Goal: Task Accomplishment & Management: Manage account settings

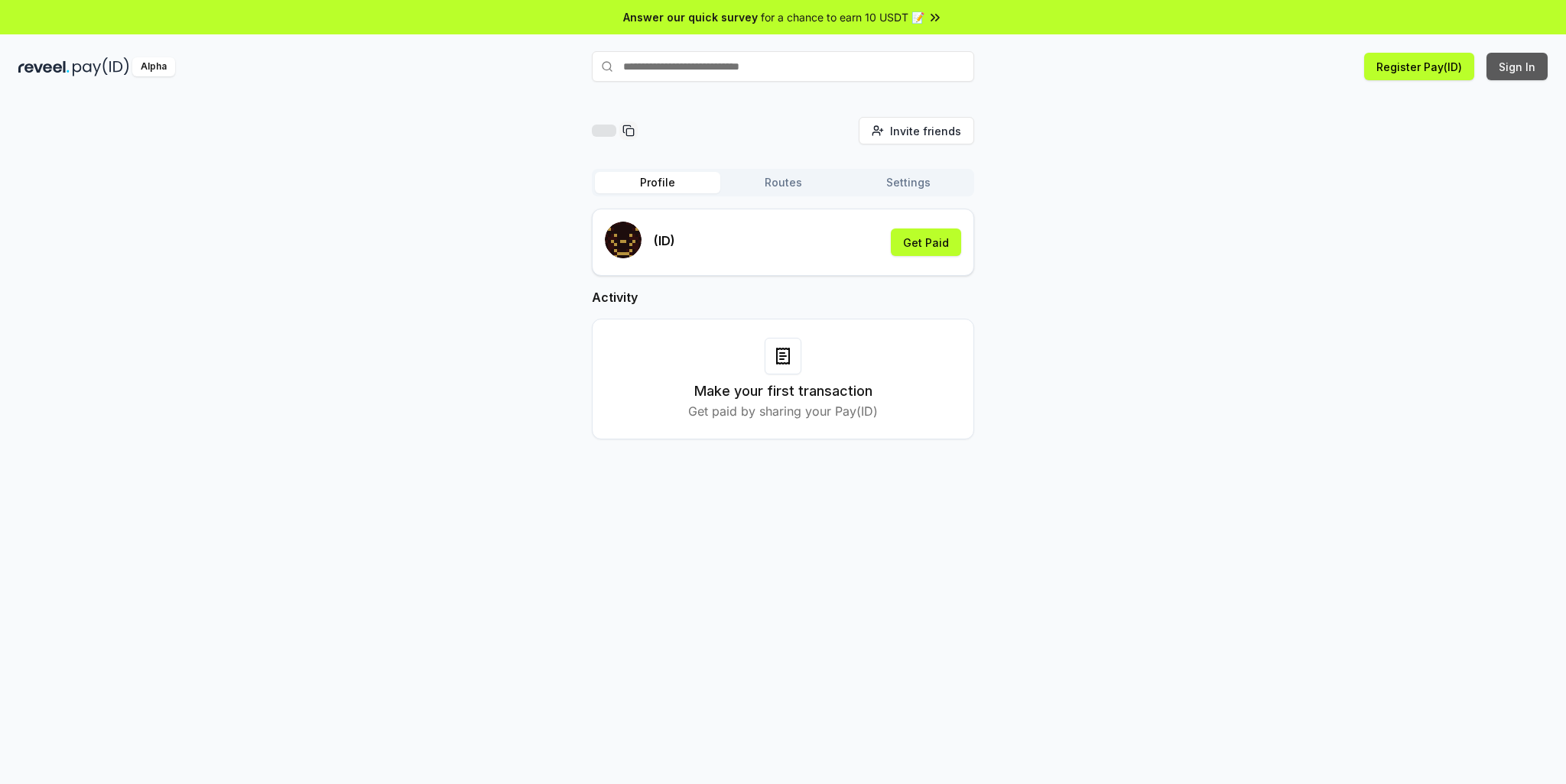
click at [1526, 67] on button "Sign In" at bounding box center [1516, 67] width 61 height 28
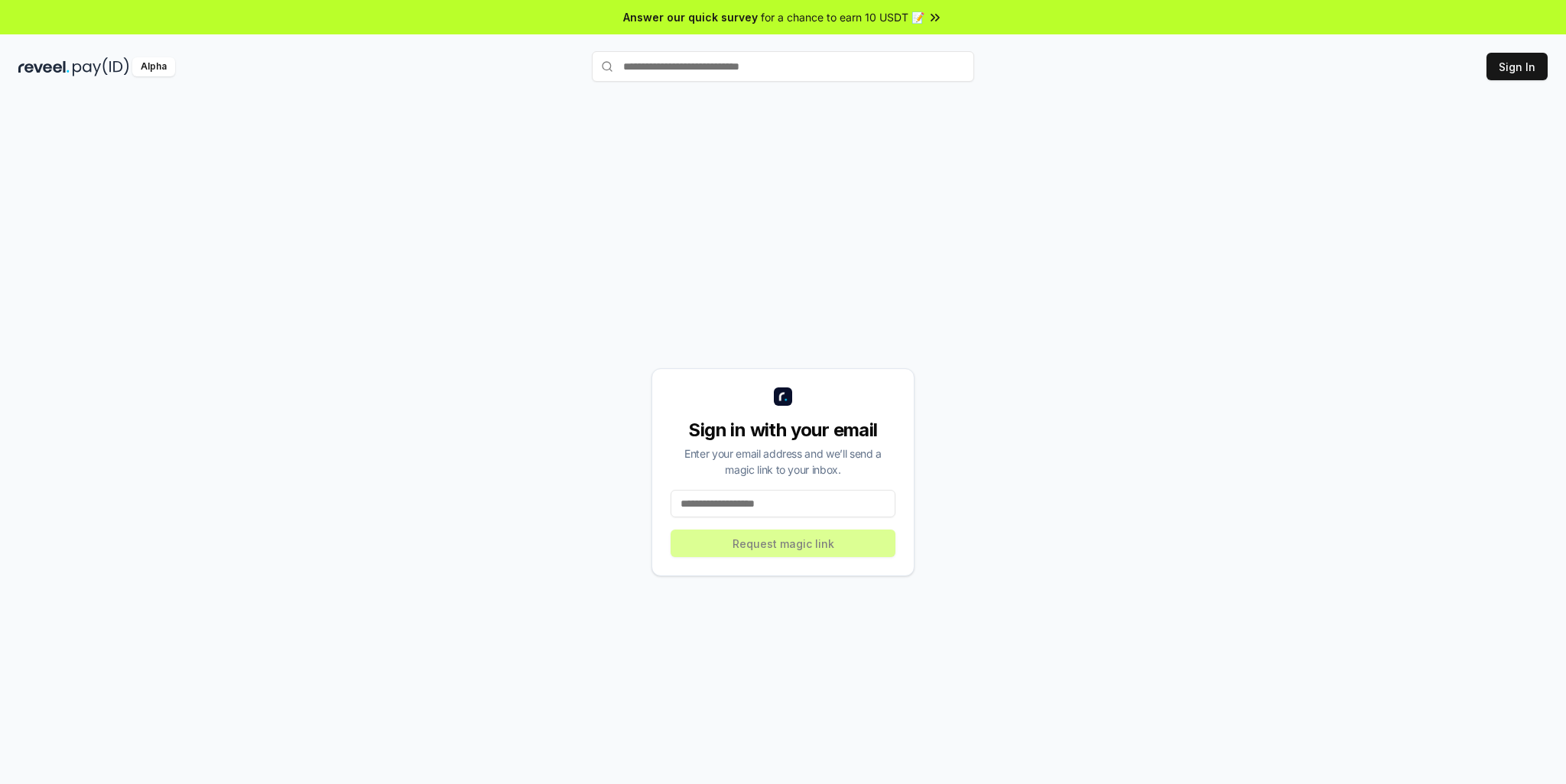
click at [709, 503] on input at bounding box center [783, 504] width 225 height 28
click at [743, 511] on input at bounding box center [783, 504] width 225 height 28
click at [736, 502] on input at bounding box center [783, 504] width 225 height 28
click at [746, 507] on input at bounding box center [783, 504] width 225 height 28
paste input "**********"
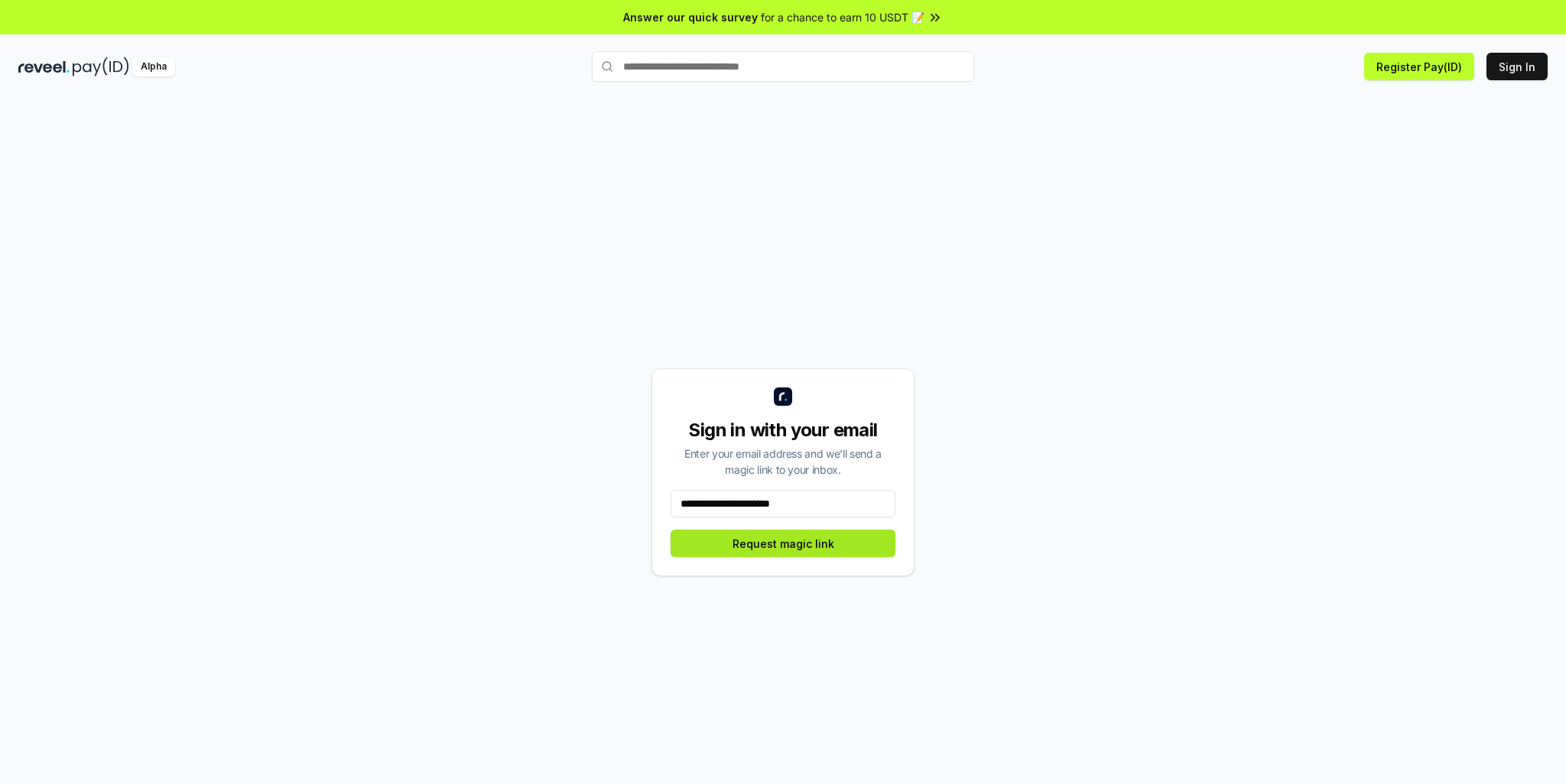
type input "**********"
click at [800, 547] on button "Request magic link" at bounding box center [783, 544] width 225 height 28
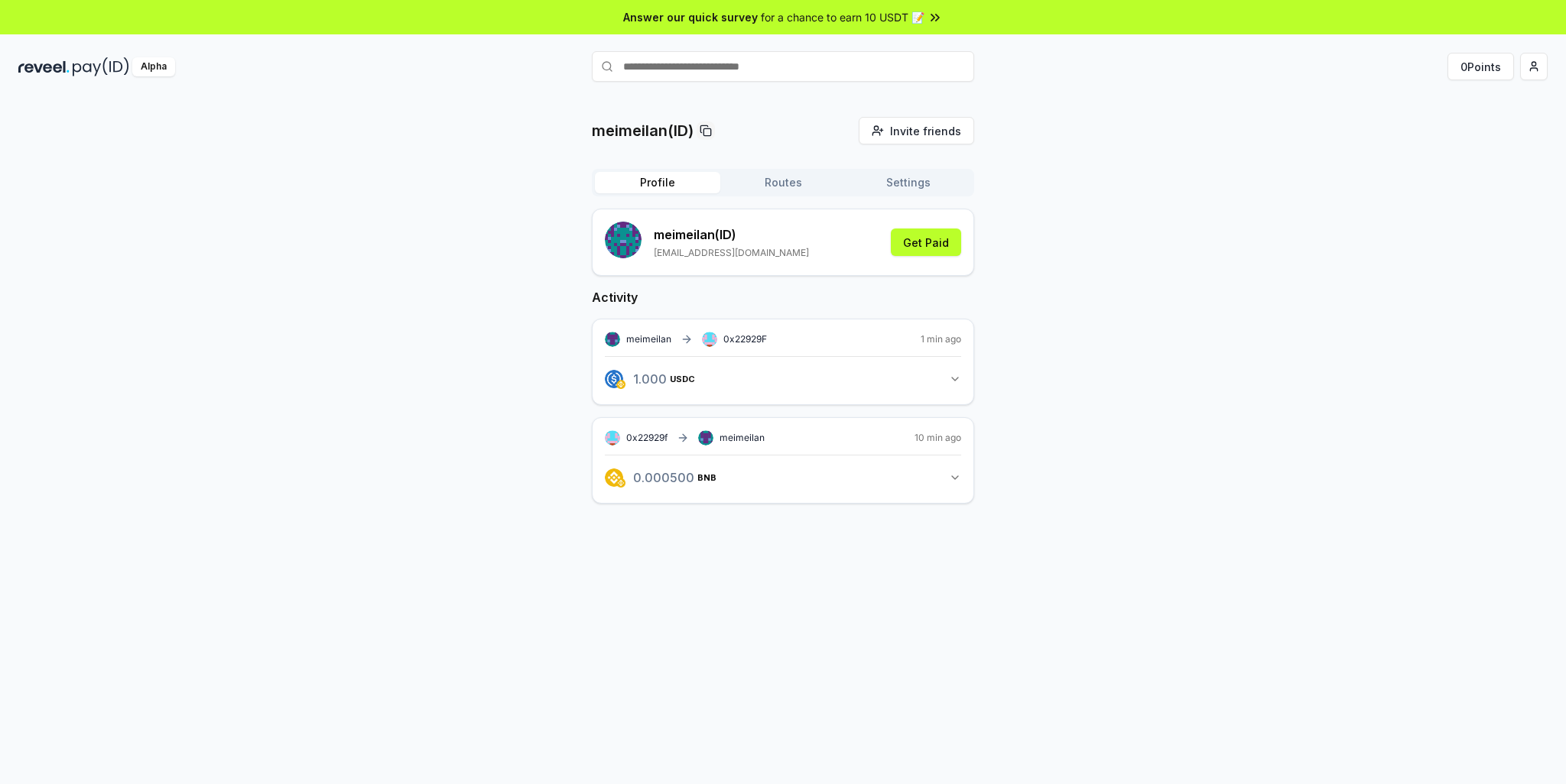
click at [774, 186] on button "Routes" at bounding box center [783, 183] width 126 height 22
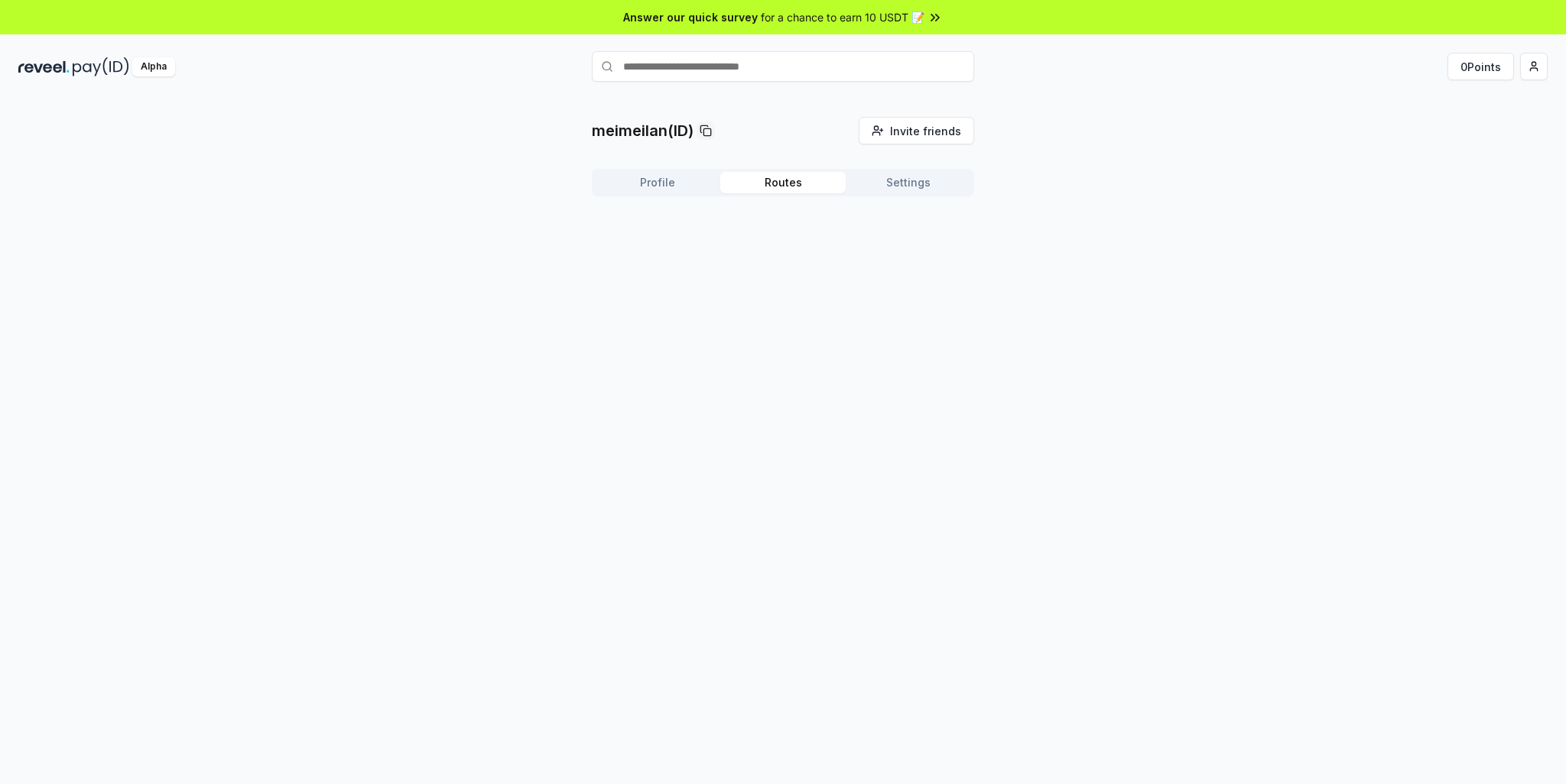
click at [914, 185] on button "Settings" at bounding box center [908, 183] width 126 height 22
click at [677, 187] on button "Profile" at bounding box center [658, 183] width 126 height 22
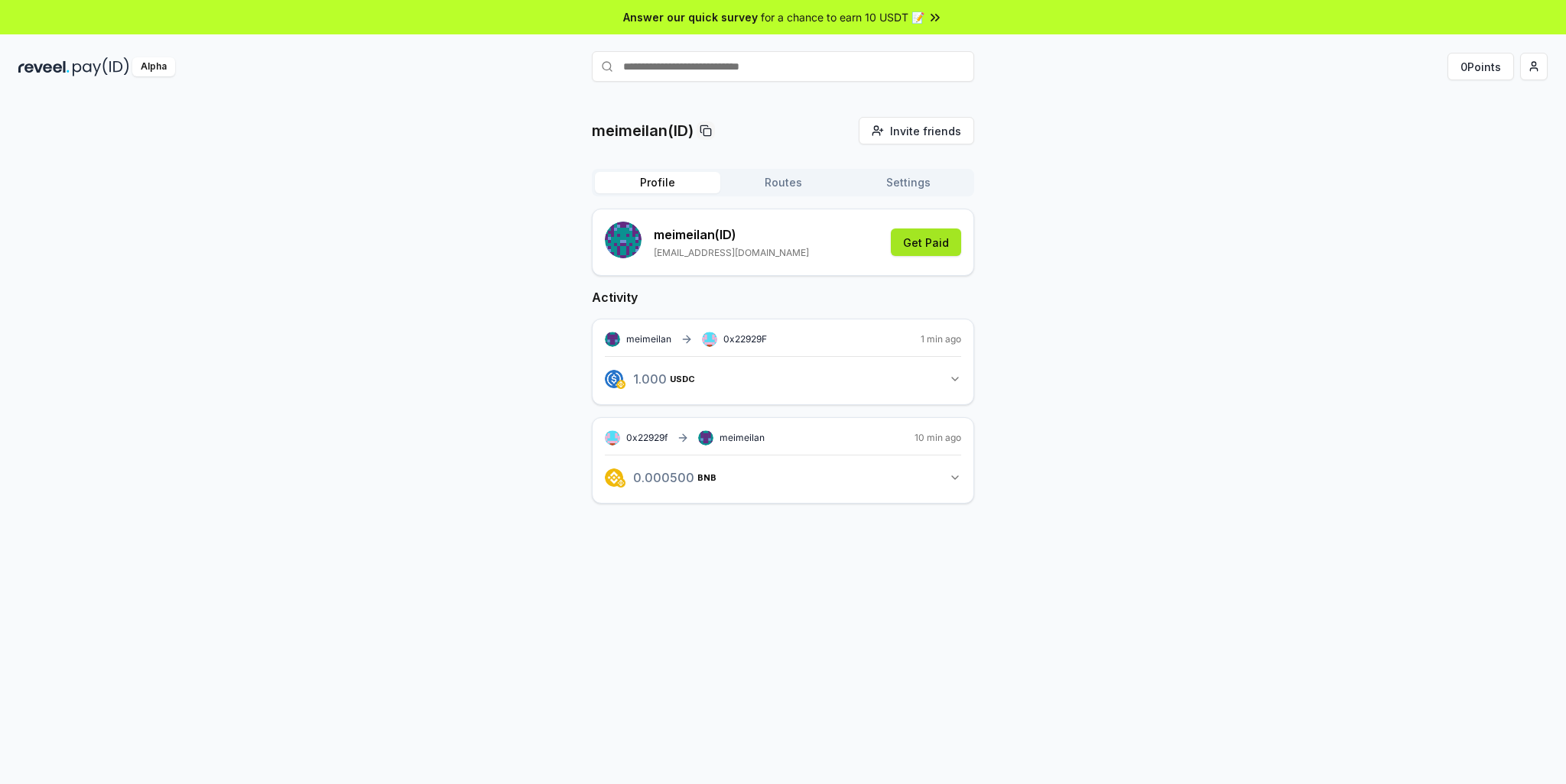
click at [934, 244] on button "Get Paid" at bounding box center [926, 242] width 71 height 28
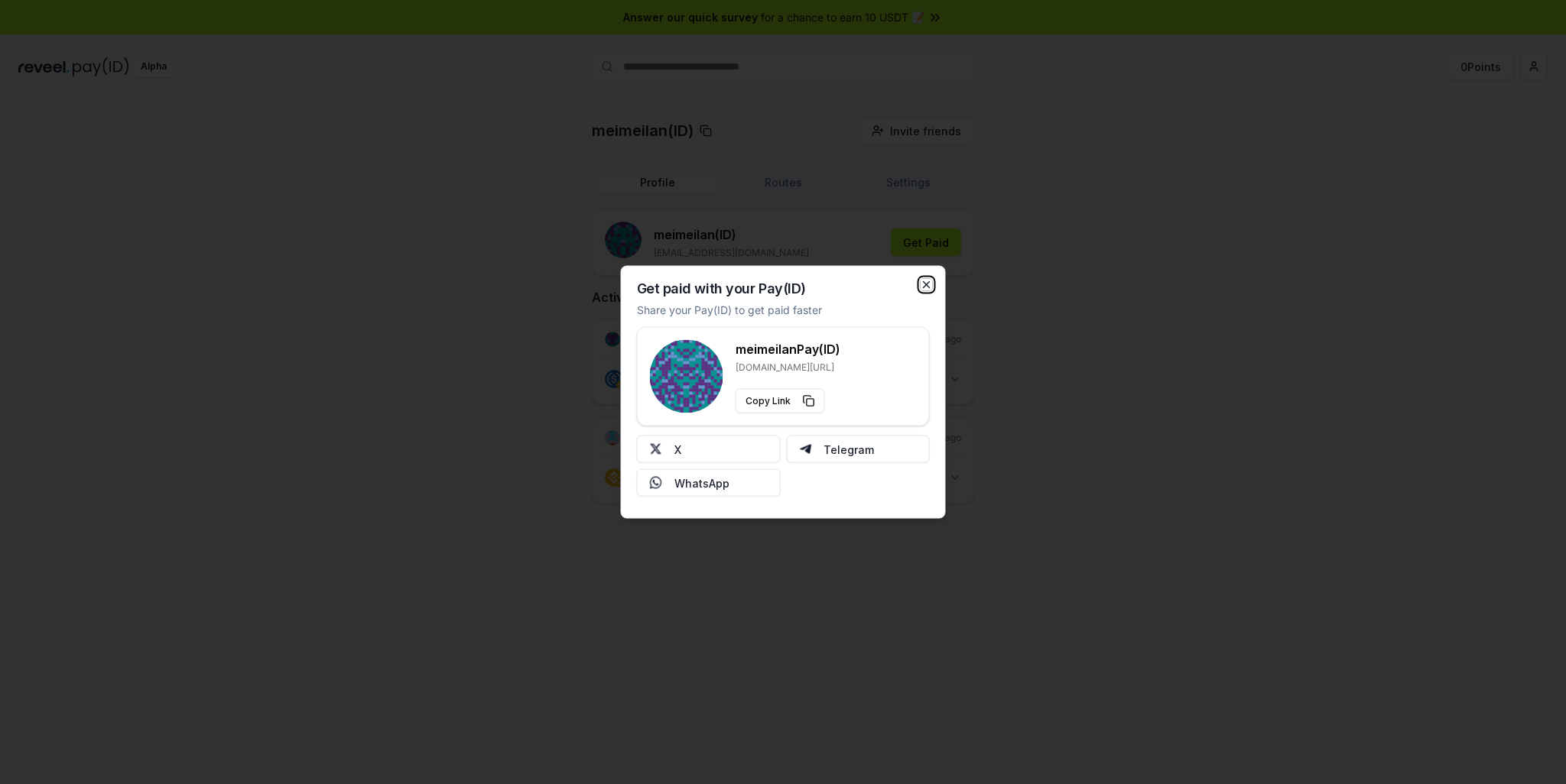
click at [928, 284] on icon "button" at bounding box center [927, 285] width 12 height 12
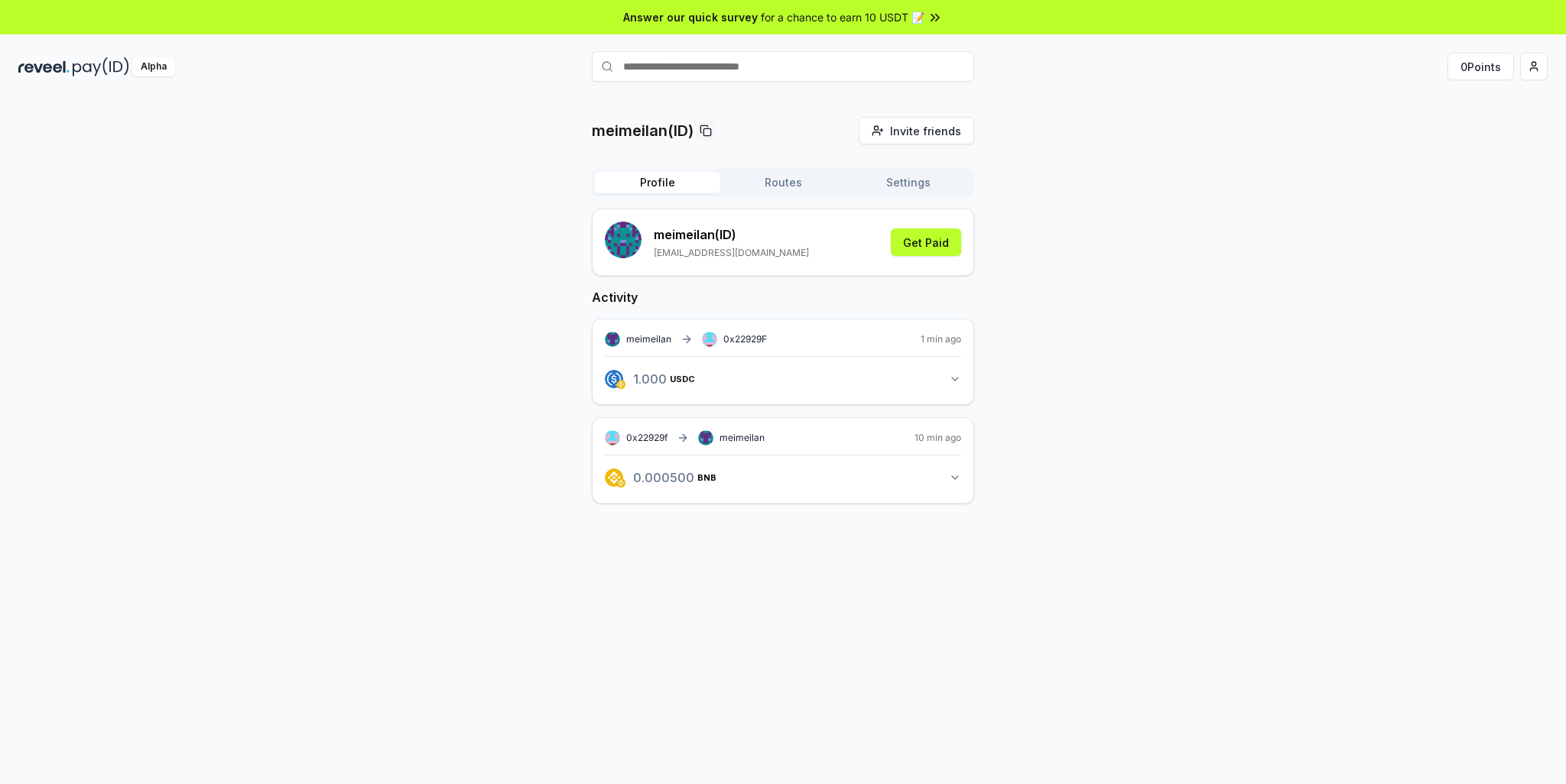
click at [780, 62] on input "text" at bounding box center [783, 66] width 382 height 30
